Goal: Navigation & Orientation: Find specific page/section

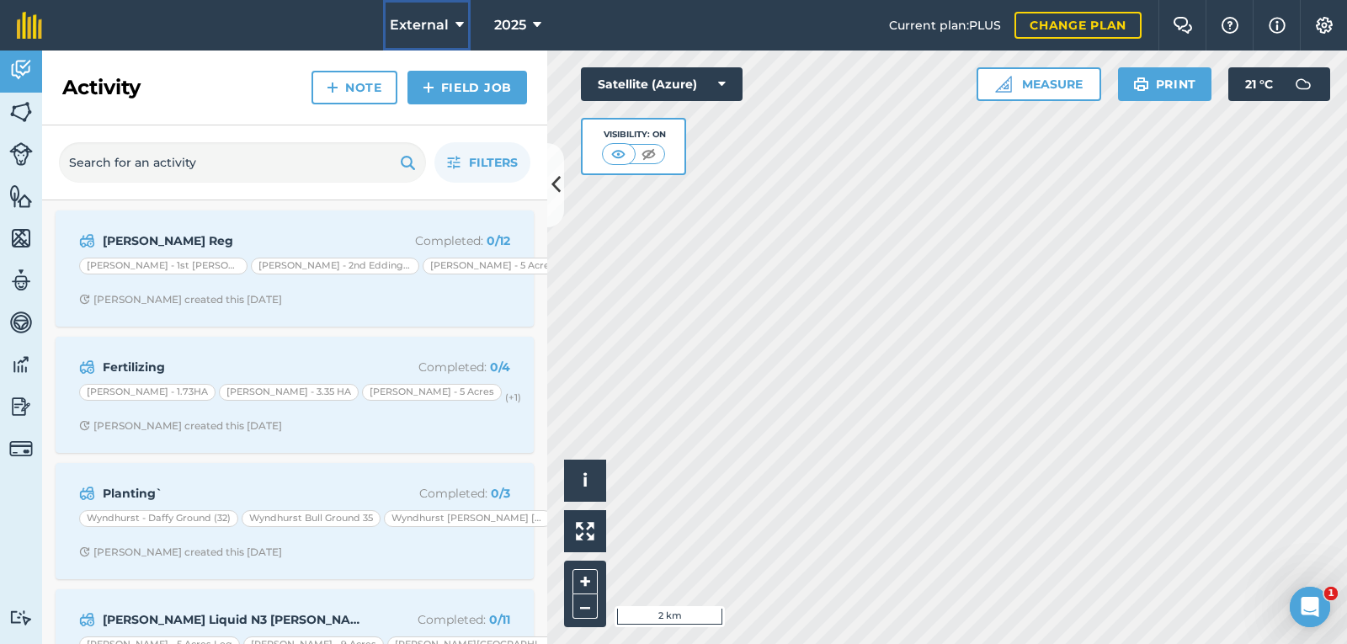
click at [459, 17] on icon at bounding box center [460, 25] width 8 height 20
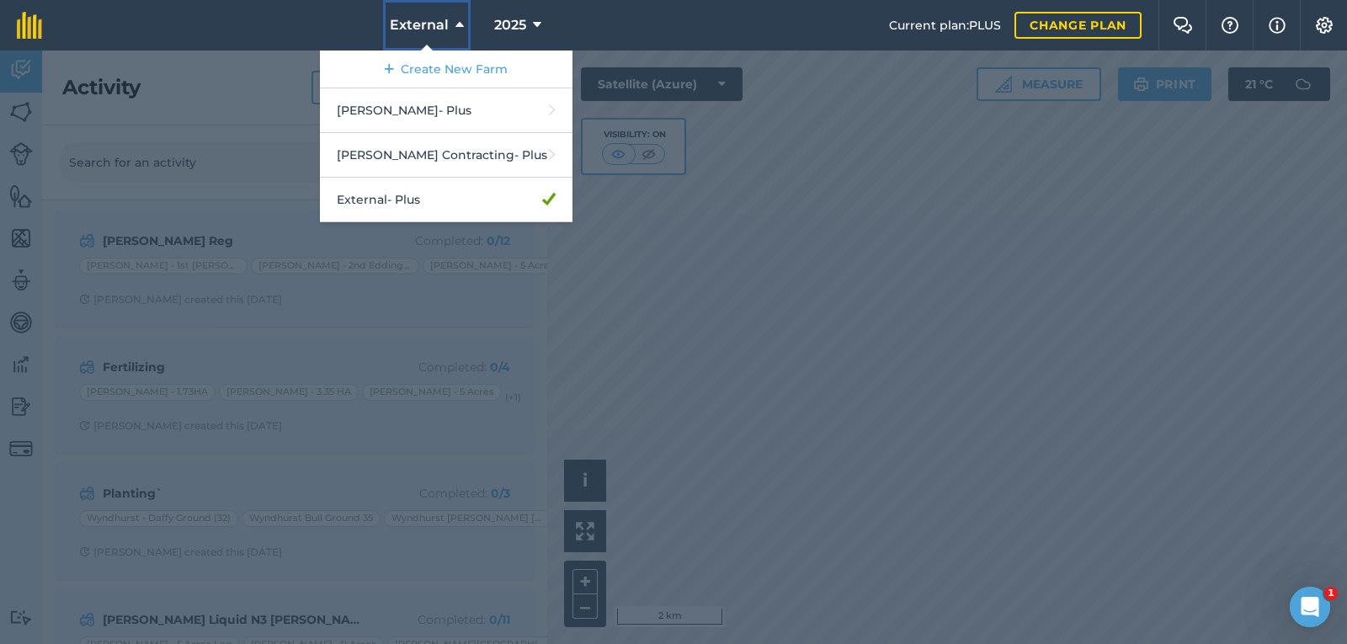
click at [458, 23] on icon at bounding box center [460, 25] width 8 height 20
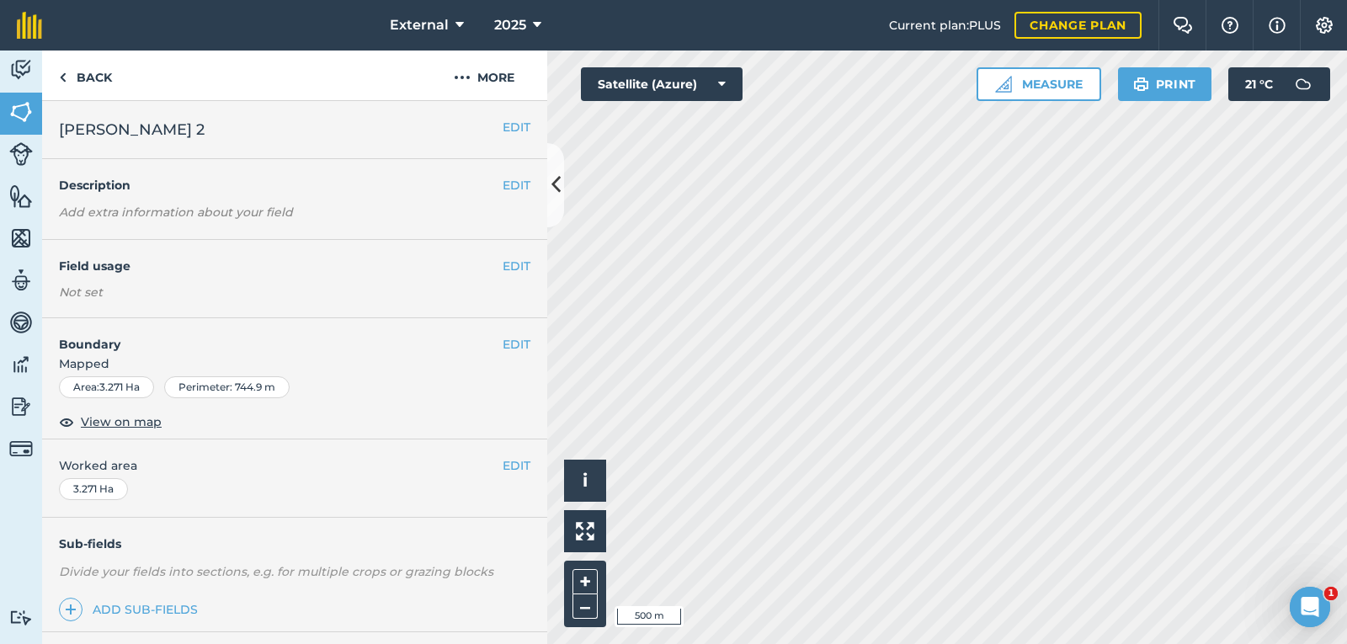
click at [701, 643] on html "External 2025 Current plan : PLUS Change plan Farm Chat Help Info Settings Exte…" at bounding box center [673, 322] width 1347 height 644
click at [927, 643] on html "External 2025 Current plan : PLUS Change plan Farm Chat Help Info Settings Exte…" at bounding box center [673, 322] width 1347 height 644
click at [1041, 643] on html "External 2025 Current plan : PLUS Change plan Farm Chat Help Info Settings Exte…" at bounding box center [673, 322] width 1347 height 644
click at [867, 643] on html "External 2025 Current plan : PLUS Change plan Farm Chat Help Info Settings Exte…" at bounding box center [673, 322] width 1347 height 644
click at [931, 643] on html "External 2025 Current plan : PLUS Change plan Farm Chat Help Info Settings Exte…" at bounding box center [673, 322] width 1347 height 644
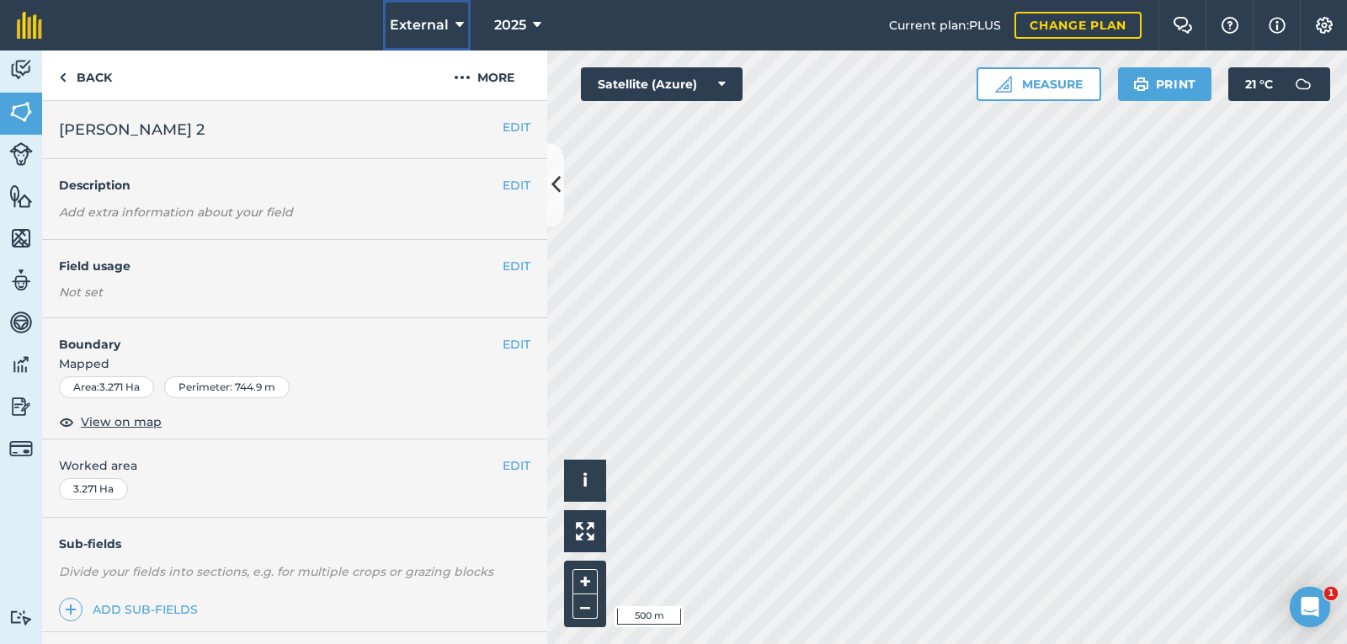
click at [457, 19] on icon at bounding box center [460, 25] width 8 height 20
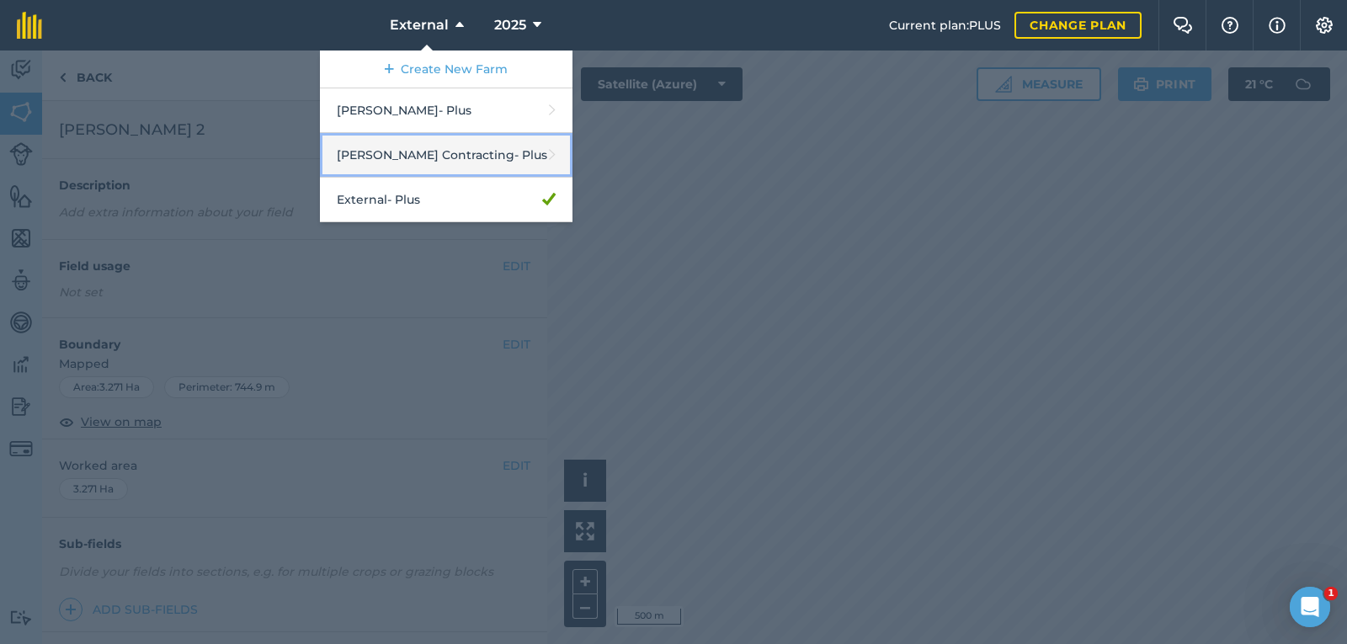
click at [397, 158] on link "[PERSON_NAME] Contracting - Plus" at bounding box center [446, 155] width 253 height 45
